Goal: Information Seeking & Learning: Learn about a topic

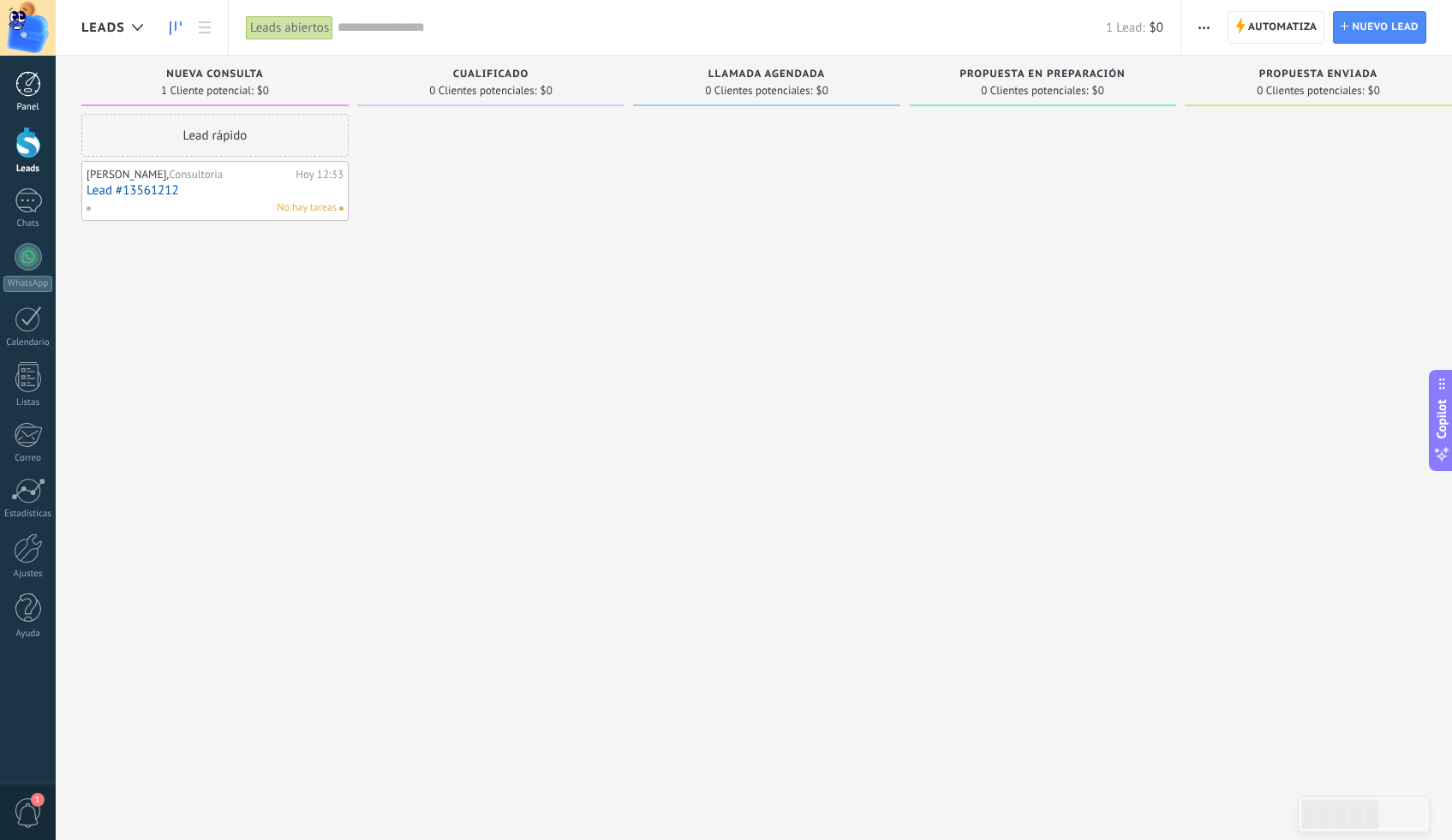
click at [29, 103] on div "Panel" at bounding box center [28, 107] width 50 height 11
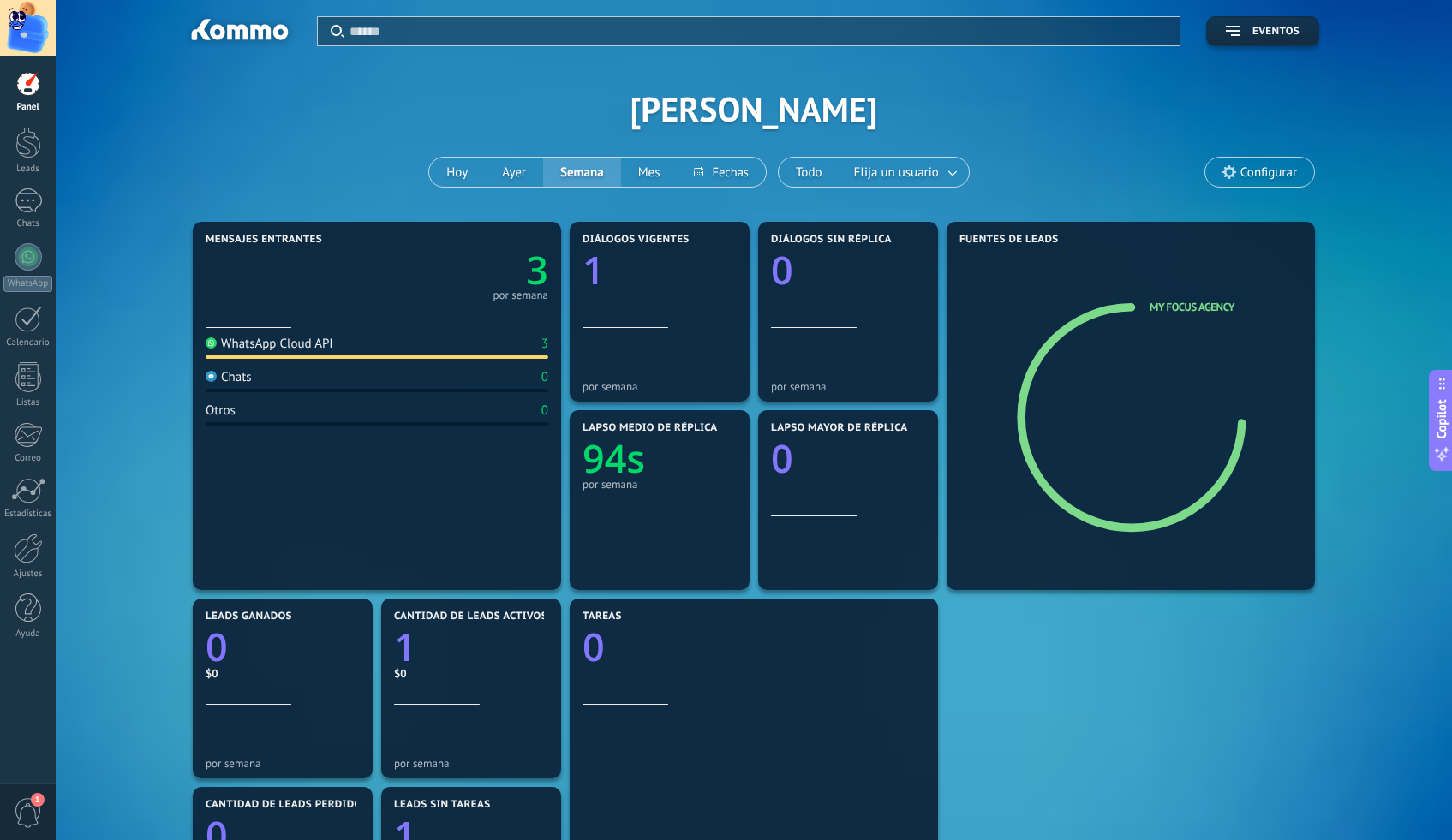
click at [524, 296] on div "por semana" at bounding box center [520, 295] width 56 height 9
click at [529, 268] on text "3" at bounding box center [537, 269] width 22 height 52
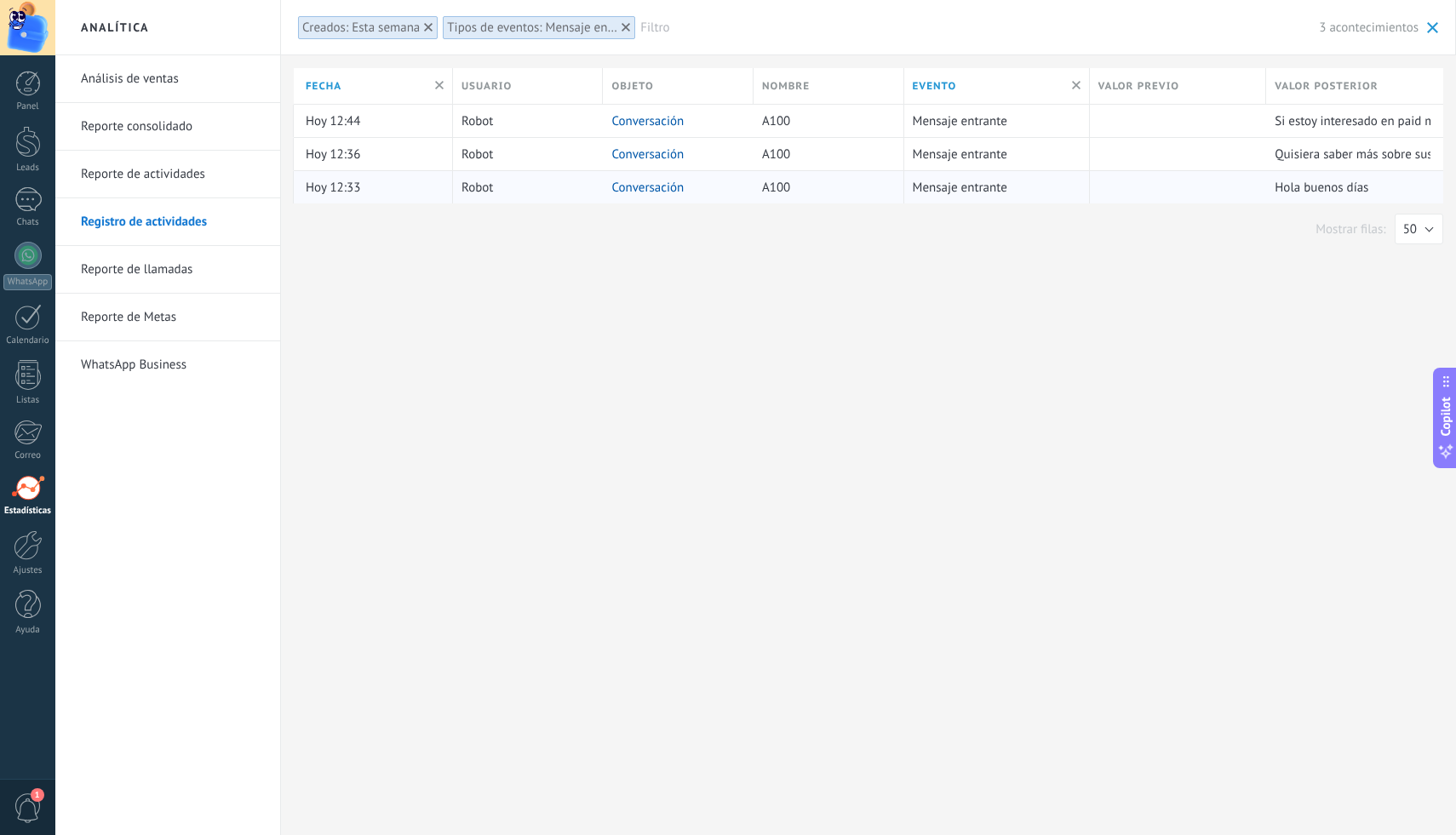
click at [660, 187] on link "Conversación" at bounding box center [647, 187] width 72 height 16
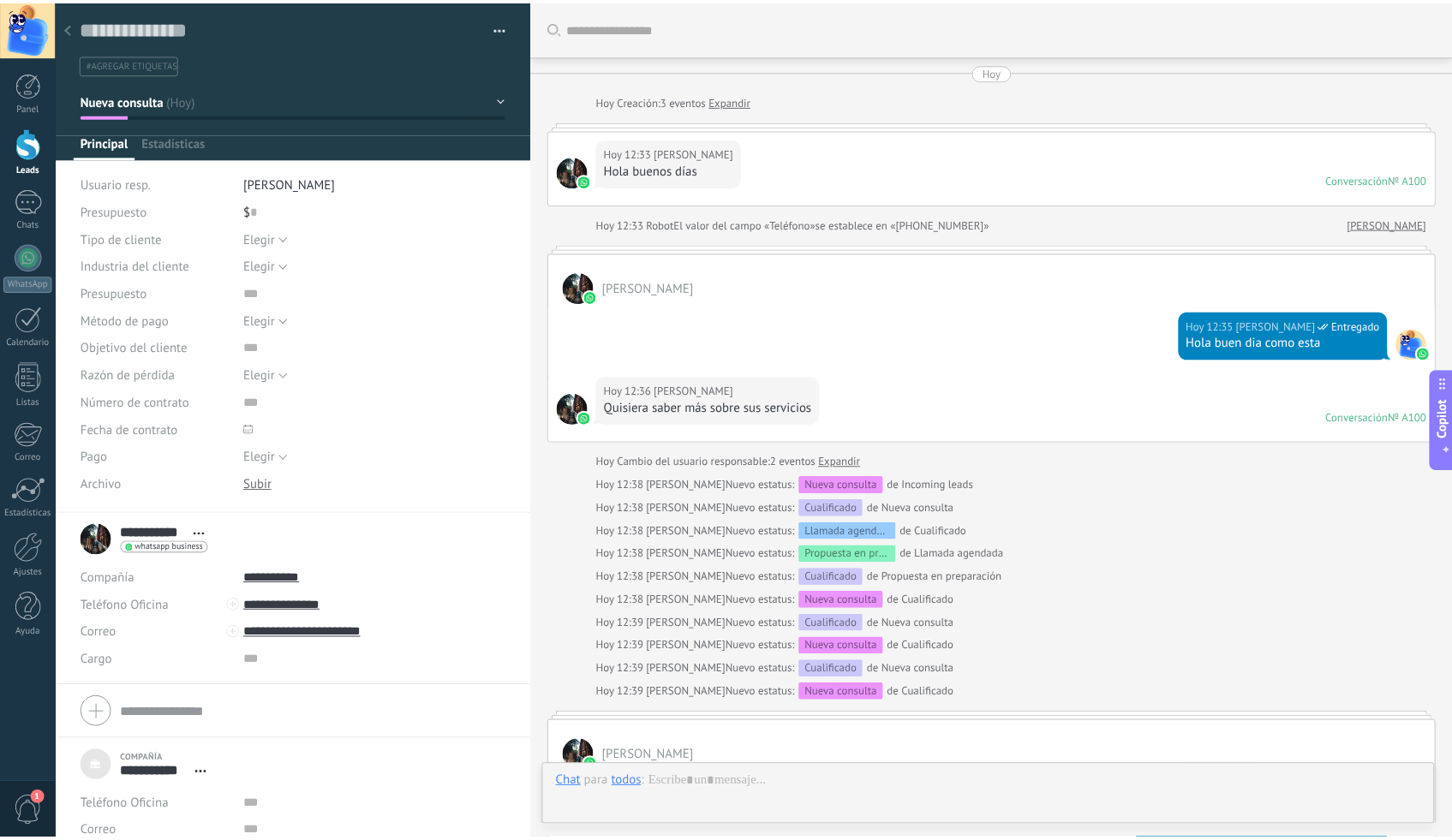
scroll to position [765, 0]
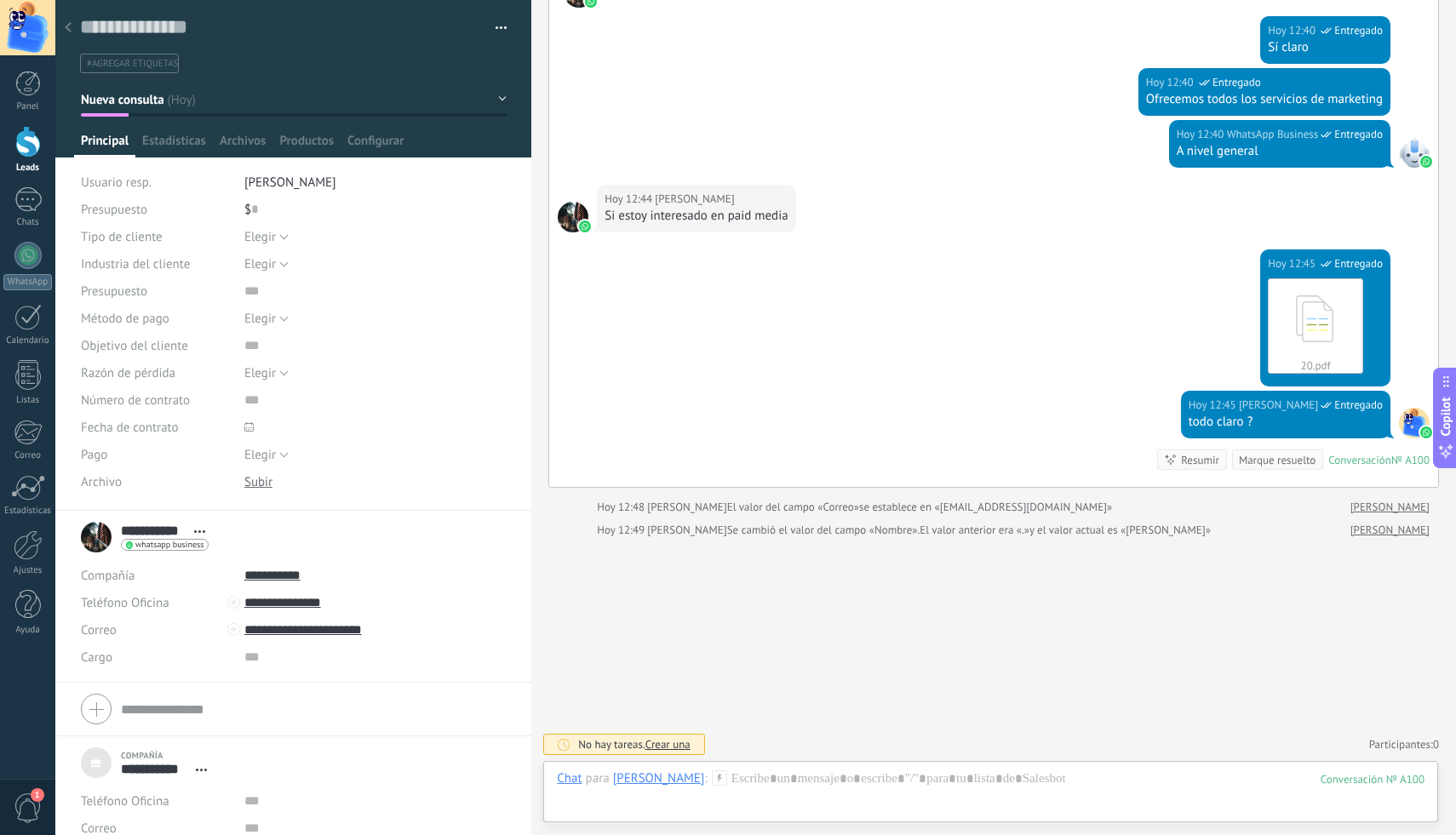
click at [64, 28] on div at bounding box center [68, 29] width 24 height 33
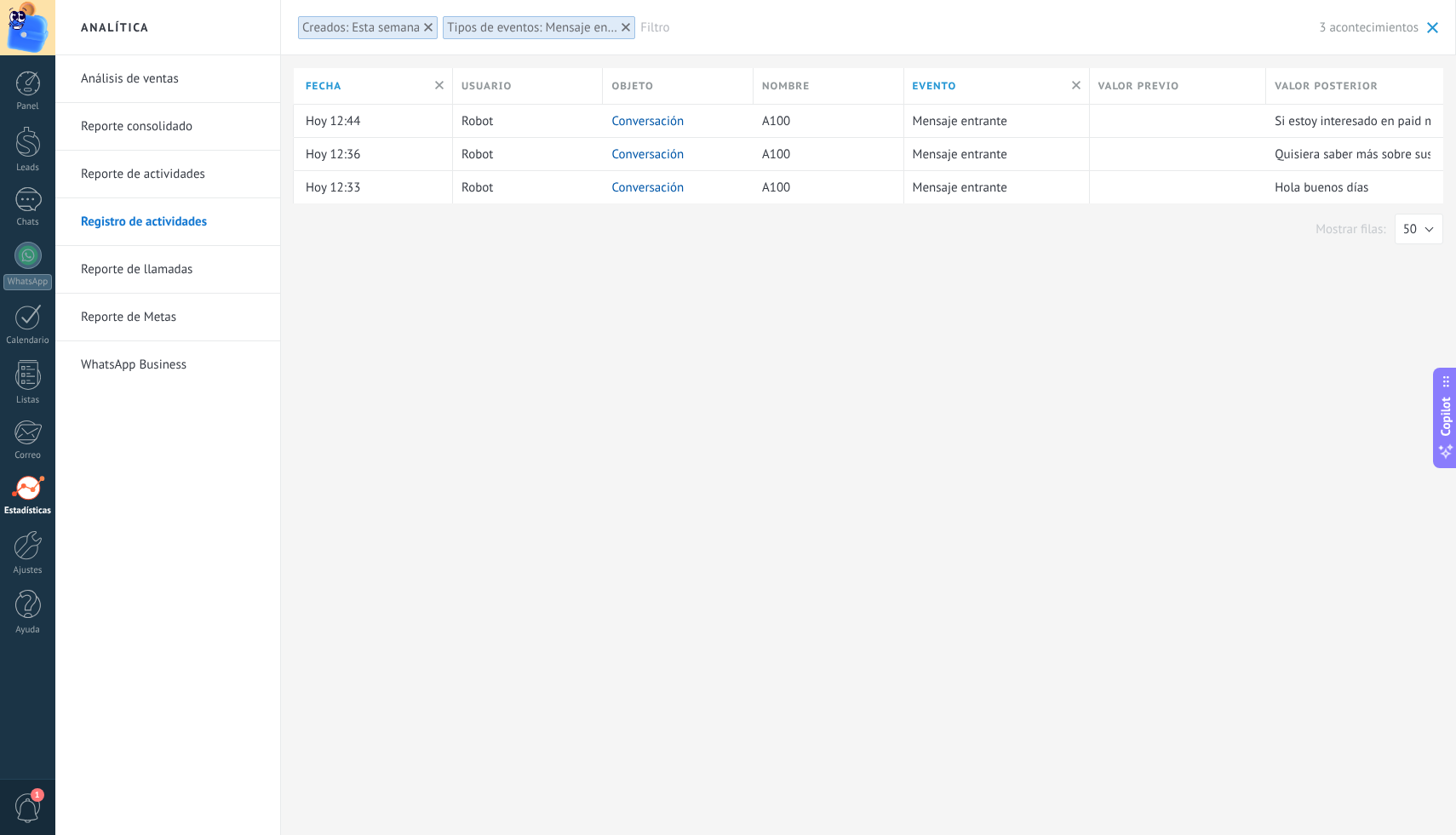
click at [156, 76] on link "Análisis de ventas" at bounding box center [171, 79] width 182 height 47
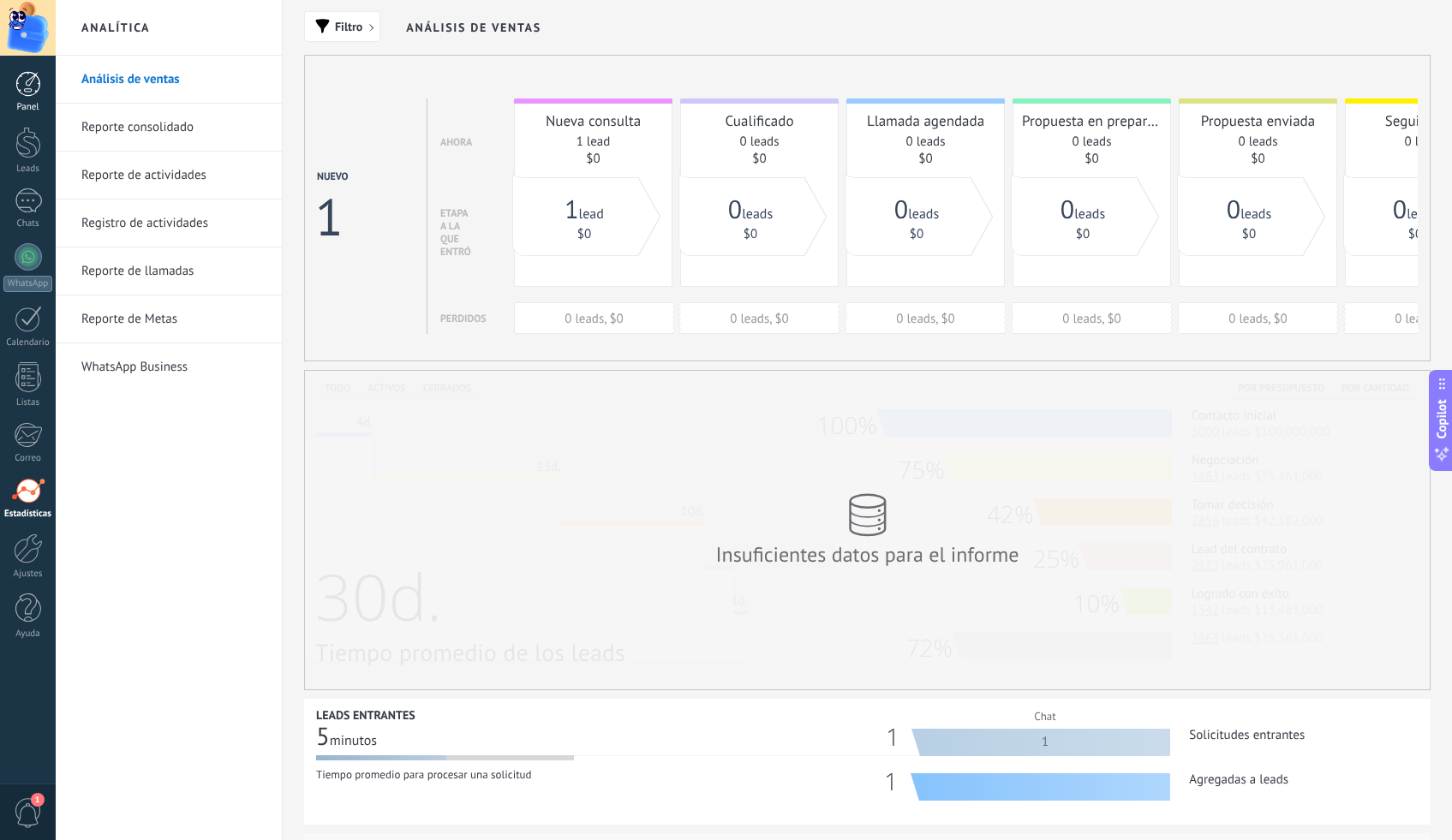
click at [22, 83] on div at bounding box center [29, 84] width 26 height 26
